Goal: Information Seeking & Learning: Learn about a topic

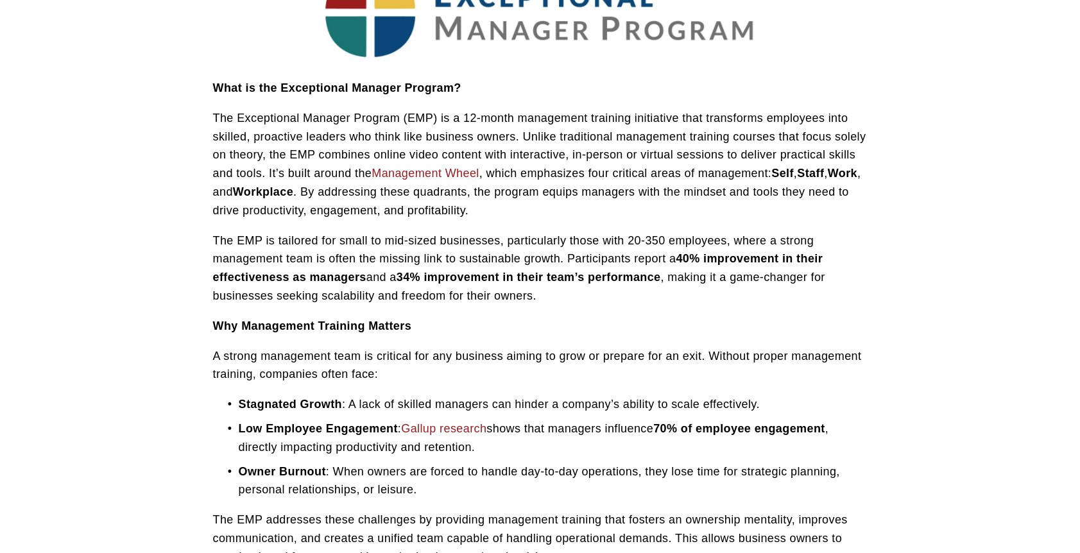
scroll to position [513, 0]
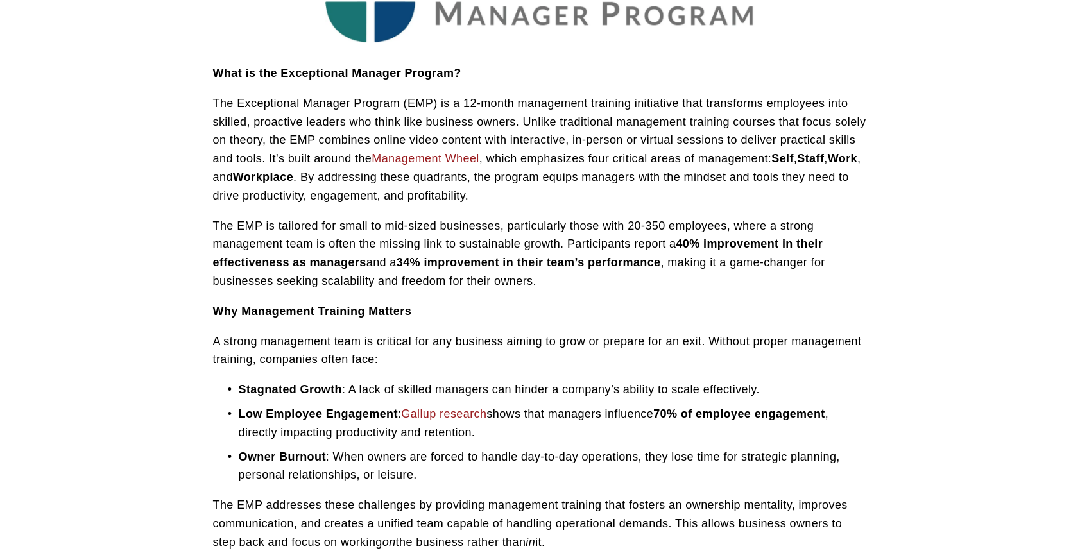
click at [466, 183] on p "The Exceptional Manager Program (EMP) is a 12-month management training initiat…" at bounding box center [540, 149] width 654 height 111
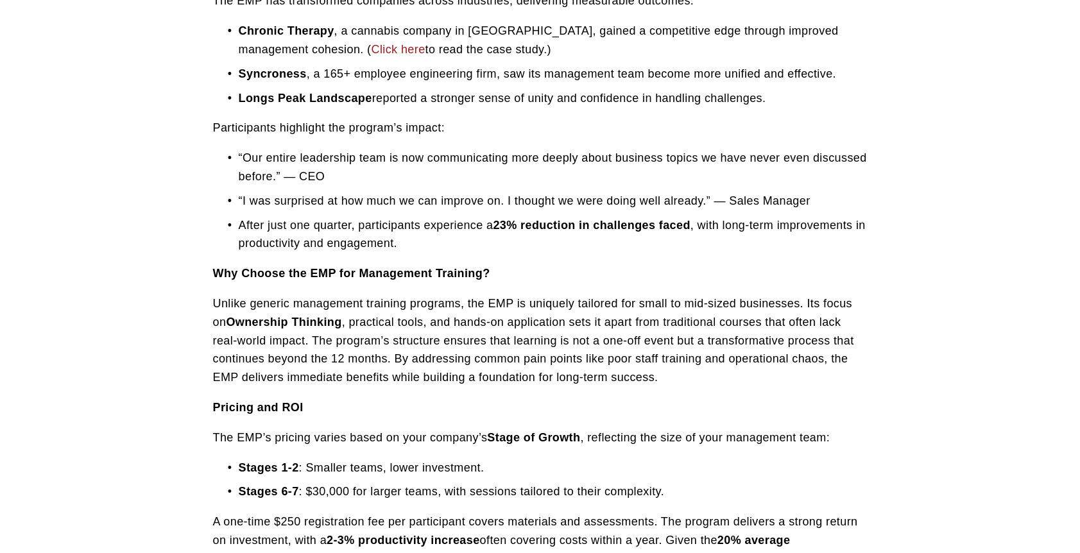
scroll to position [2502, 0]
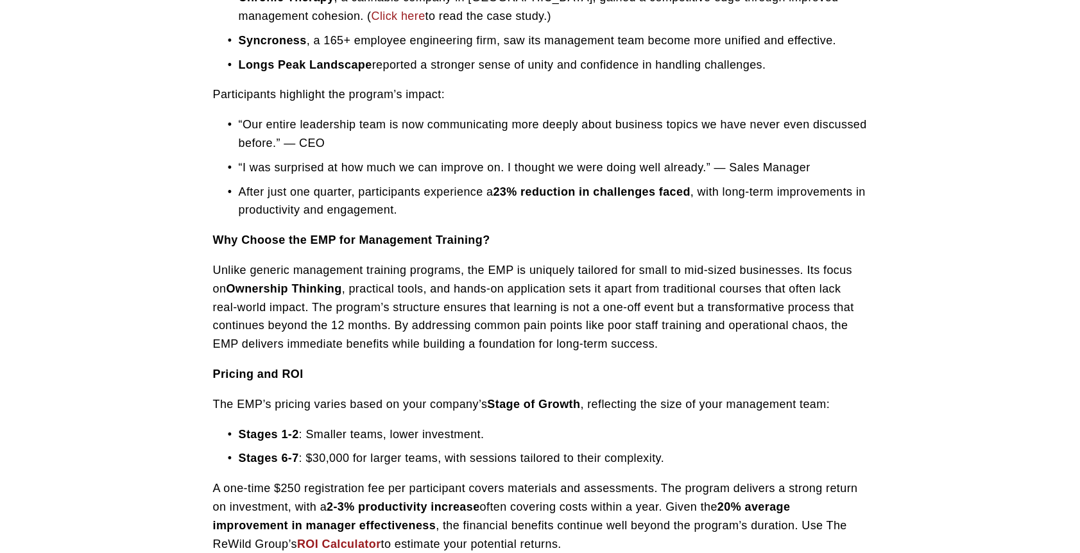
click at [385, 296] on p "Unlike generic management training programs, the EMP is uniquely tailored for s…" at bounding box center [540, 307] width 654 height 92
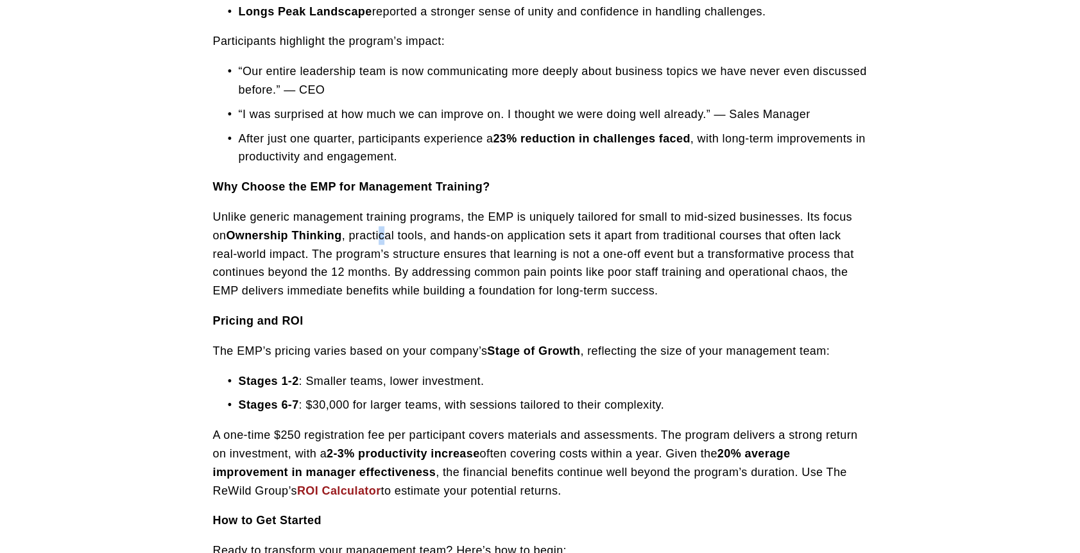
scroll to position [2630, 0]
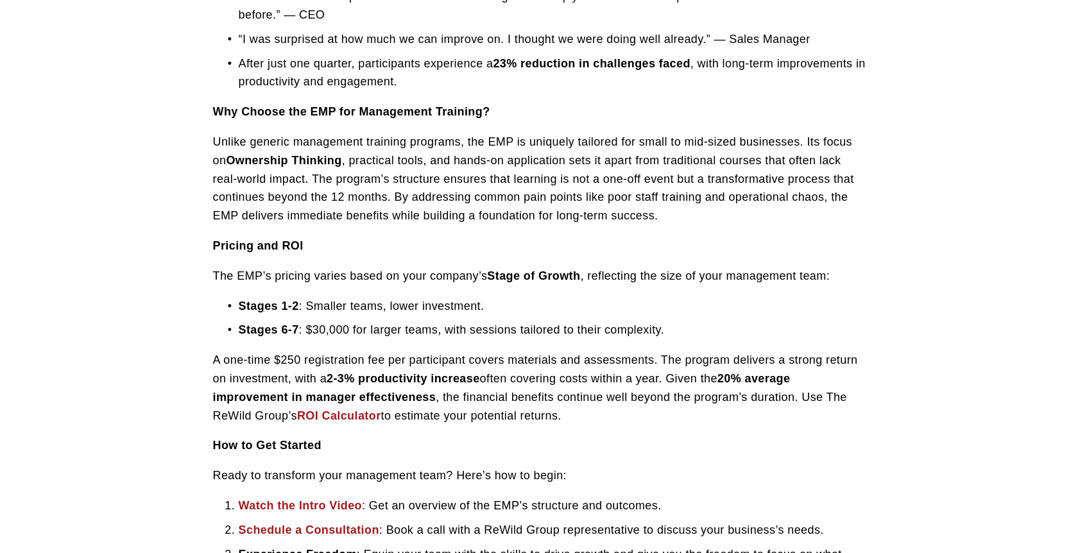
click at [542, 197] on p "Unlike generic management training programs, the EMP is uniquely tailored for s…" at bounding box center [540, 179] width 654 height 92
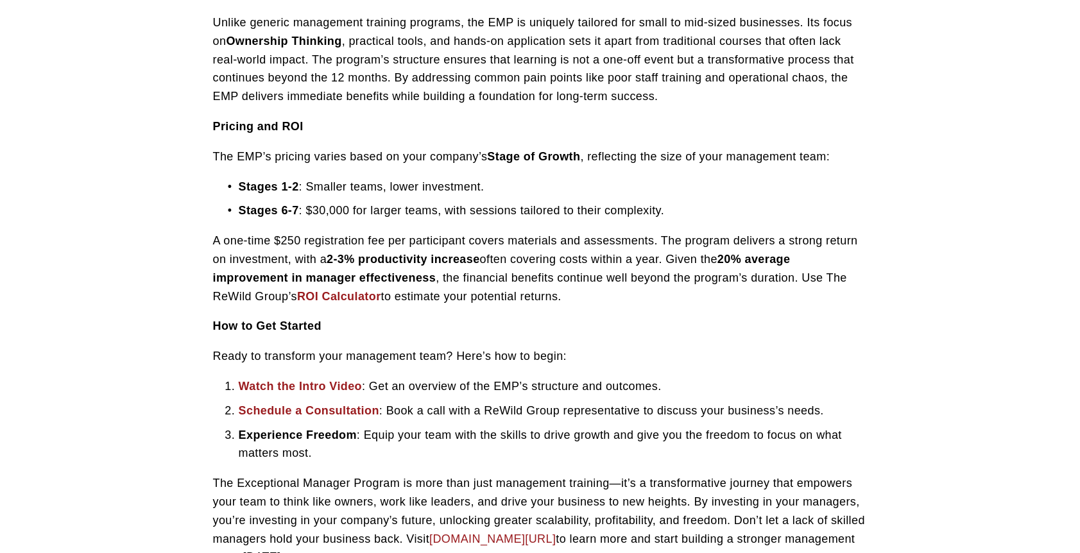
scroll to position [2759, 0]
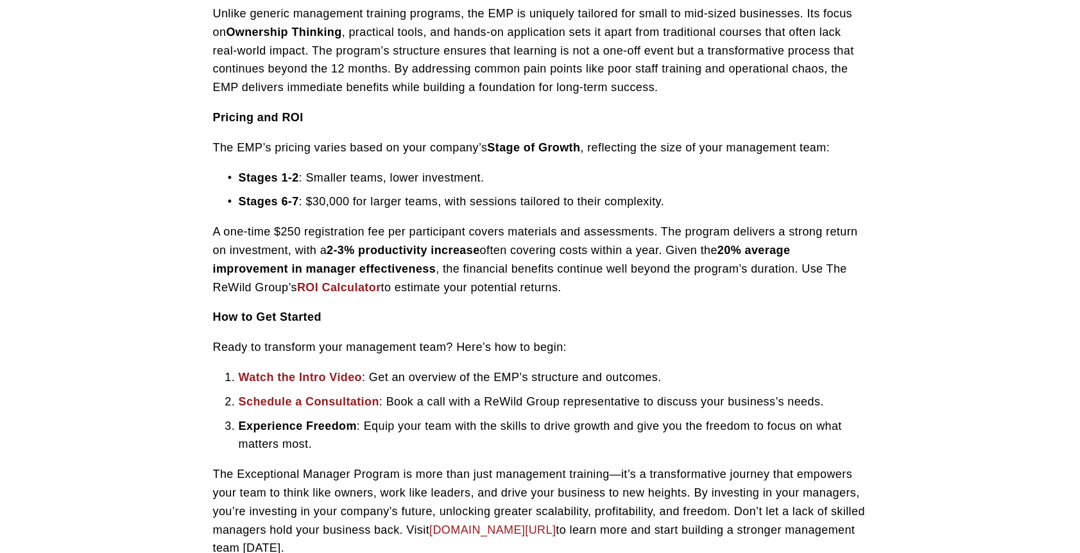
drag, startPoint x: 534, startPoint y: 277, endPoint x: 351, endPoint y: 180, distance: 206.9
click at [351, 180] on p "Stages 1-2 : Smaller teams, lower investment." at bounding box center [553, 178] width 629 height 19
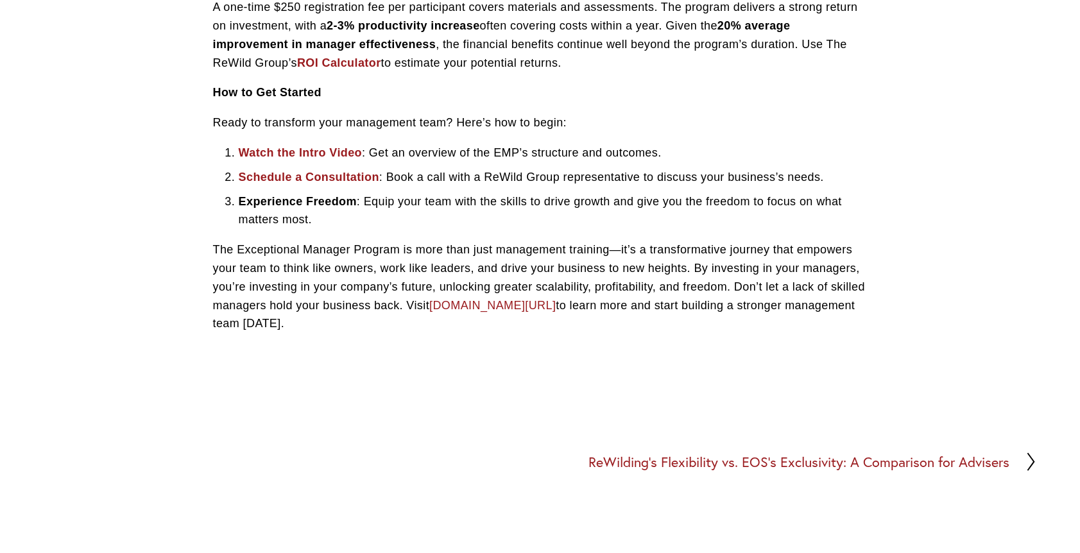
scroll to position [3015, 0]
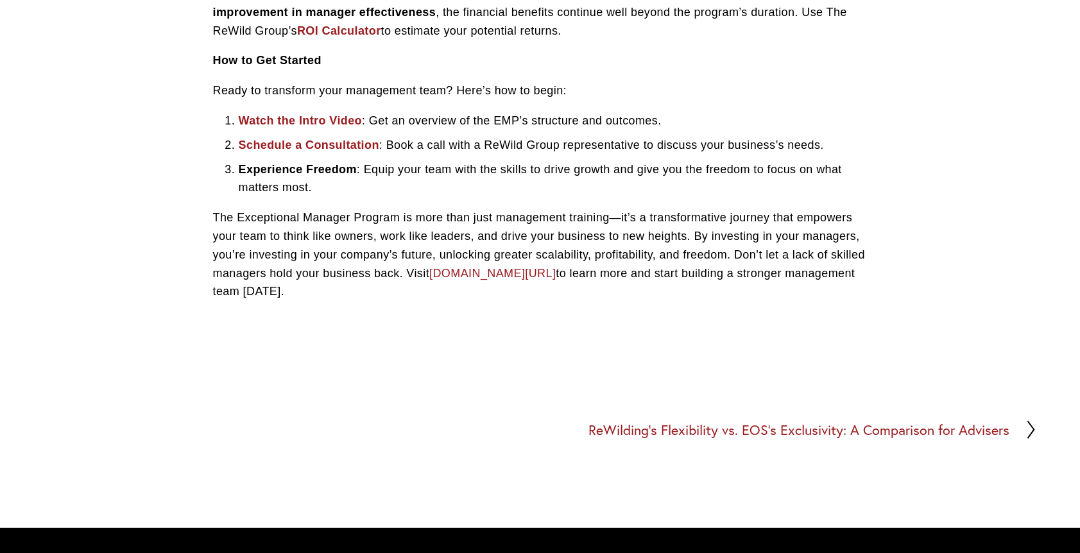
click at [327, 122] on strong "Watch the Intro Video" at bounding box center [300, 120] width 123 height 13
click at [338, 146] on strong "Schedule a Consultation" at bounding box center [309, 145] width 140 height 13
click at [408, 229] on p "The Exceptional Manager Program is more than just management training—it’s a tr…" at bounding box center [540, 255] width 654 height 92
click at [506, 275] on link "rewildgroup.com/emp" at bounding box center [492, 273] width 126 height 13
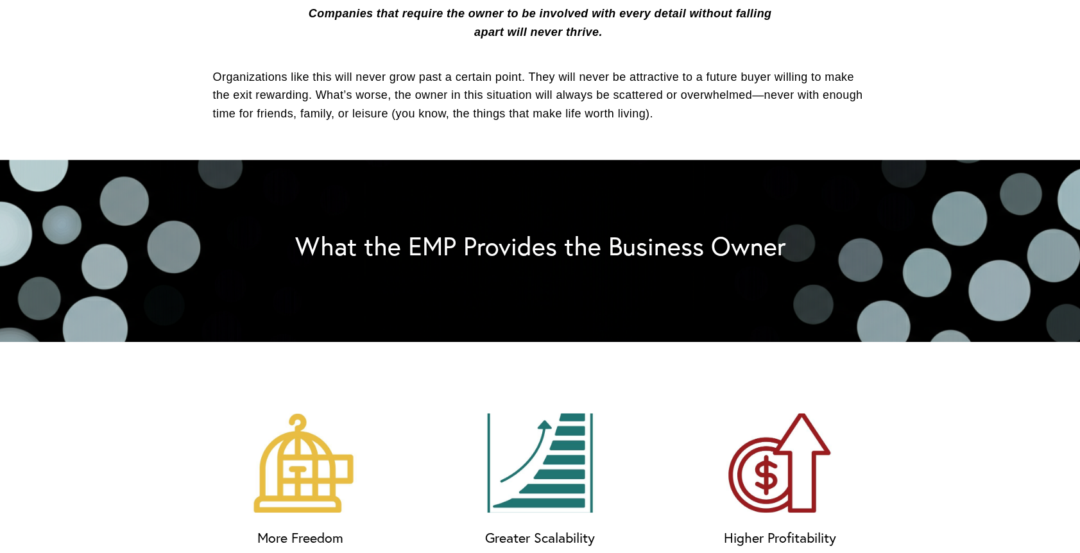
scroll to position [385, 0]
